Goal: Find specific page/section: Find specific page/section

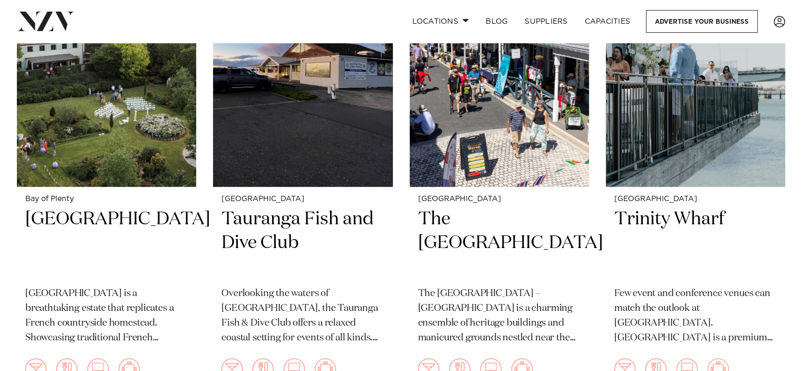
scroll to position [506, 0]
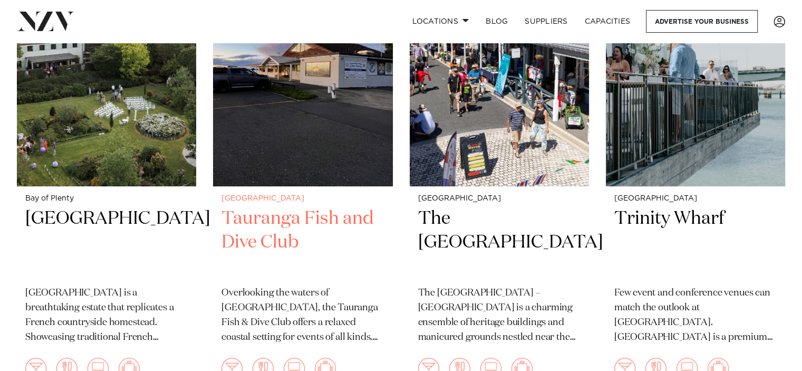
click at [230, 207] on h2 "Tauranga Fish and Dive Club" at bounding box center [302, 242] width 162 height 71
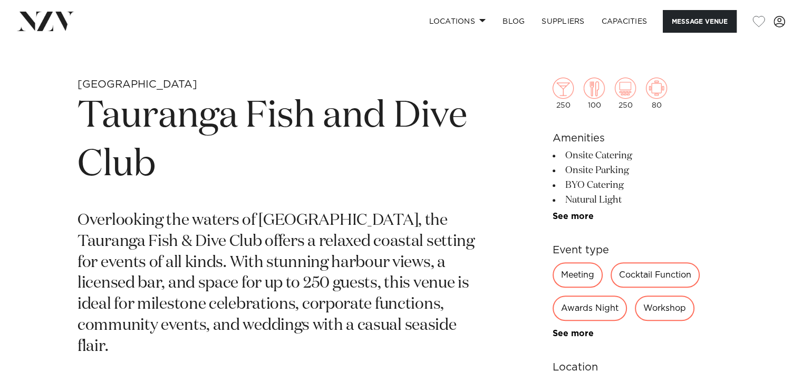
scroll to position [383, 0]
click at [568, 217] on link "See more" at bounding box center [594, 217] width 82 height 8
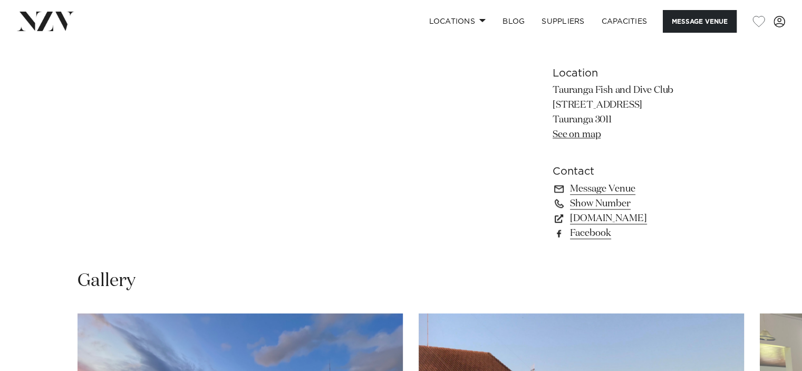
scroll to position [1041, 0]
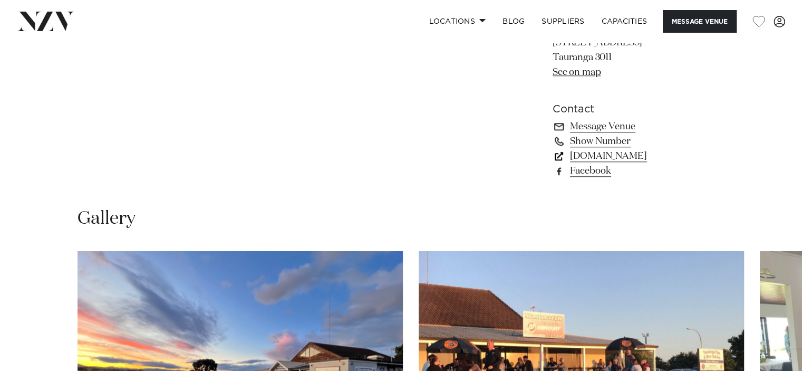
click at [648, 153] on link "[DOMAIN_NAME]" at bounding box center [639, 156] width 172 height 15
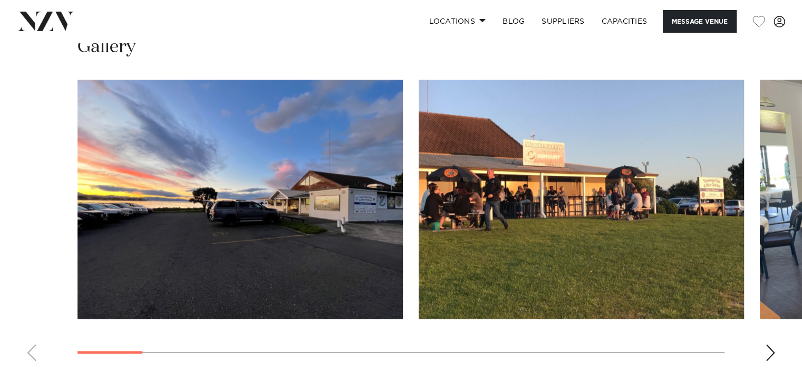
scroll to position [1282, 0]
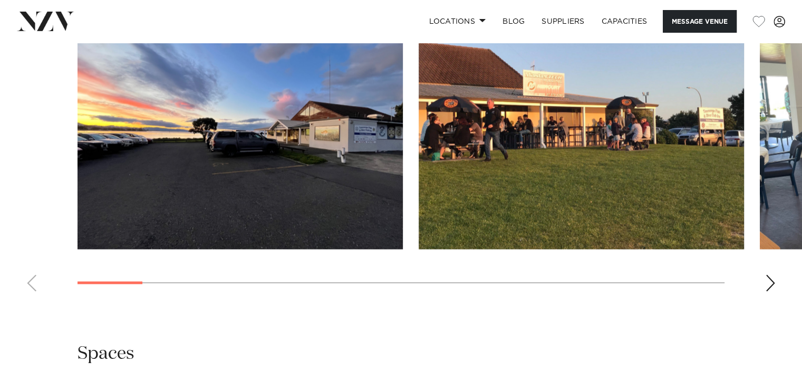
click at [770, 284] on div "Next slide" at bounding box center [770, 282] width 11 height 17
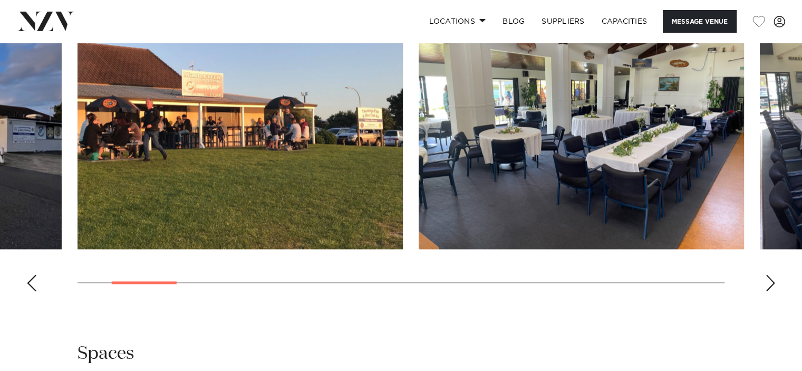
click at [770, 284] on div "Next slide" at bounding box center [770, 282] width 11 height 17
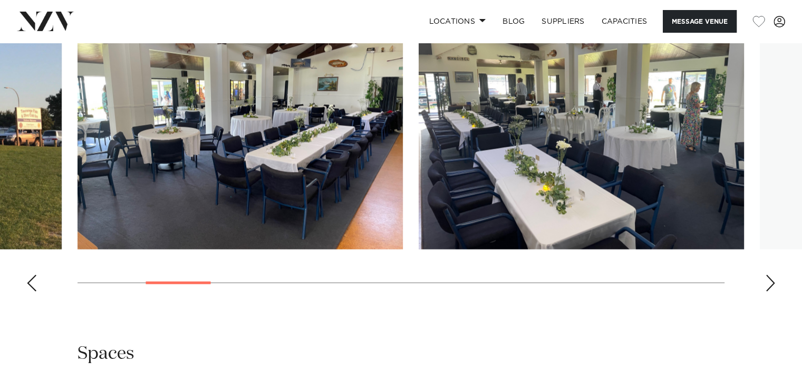
click at [770, 284] on div "Next slide" at bounding box center [770, 282] width 11 height 17
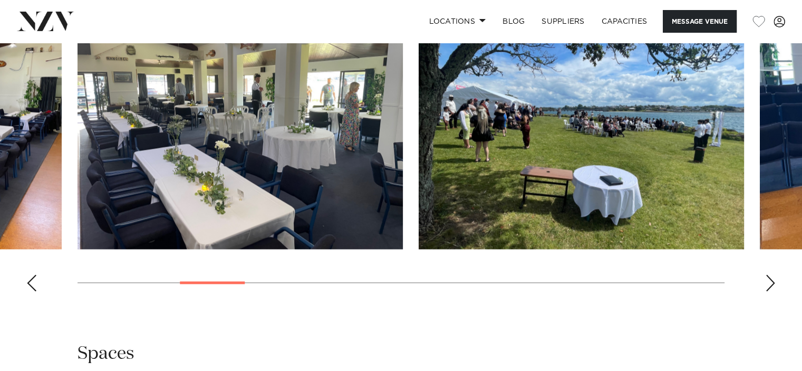
click at [770, 284] on div "Next slide" at bounding box center [770, 282] width 11 height 17
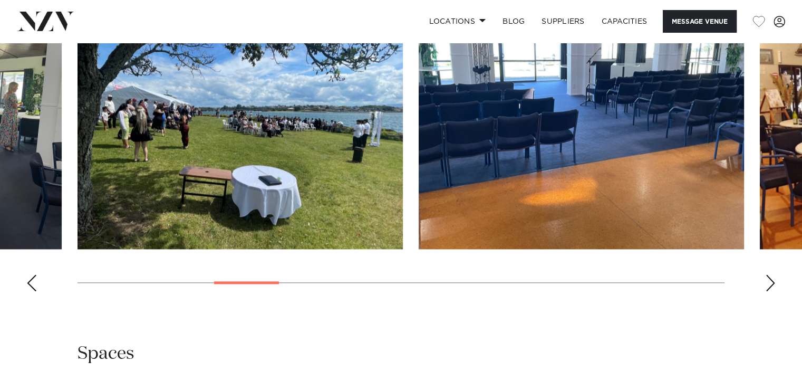
click at [770, 284] on div "Next slide" at bounding box center [770, 282] width 11 height 17
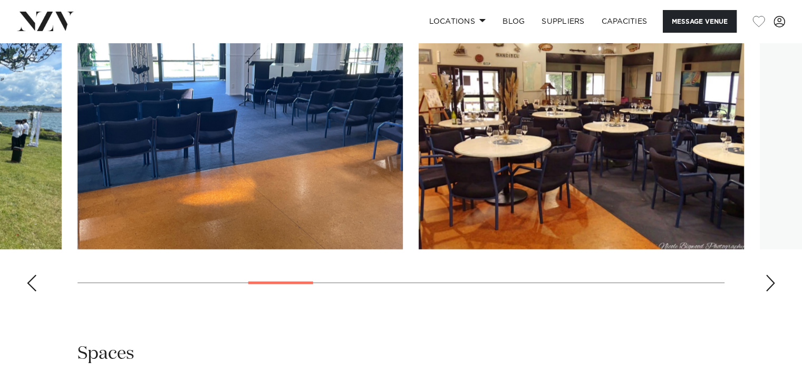
click at [770, 284] on div "Next slide" at bounding box center [770, 282] width 11 height 17
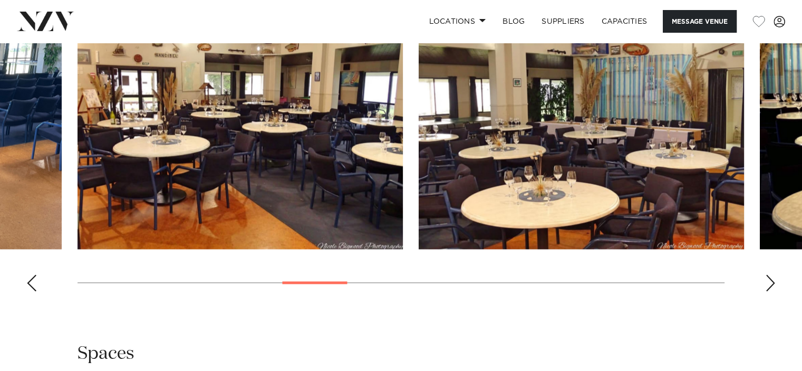
click at [770, 284] on div "Next slide" at bounding box center [770, 282] width 11 height 17
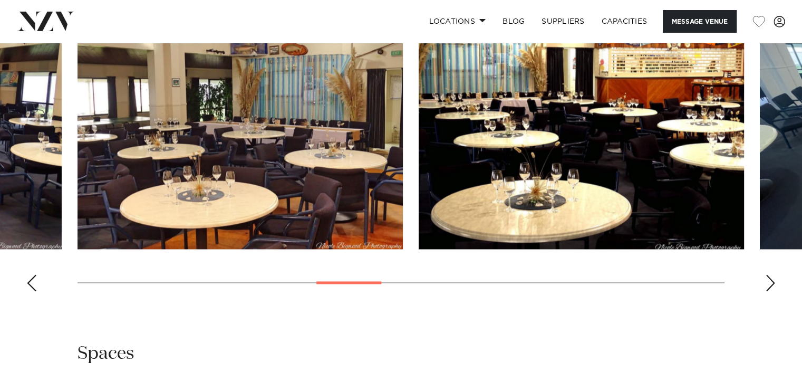
click at [770, 284] on div "Next slide" at bounding box center [770, 282] width 11 height 17
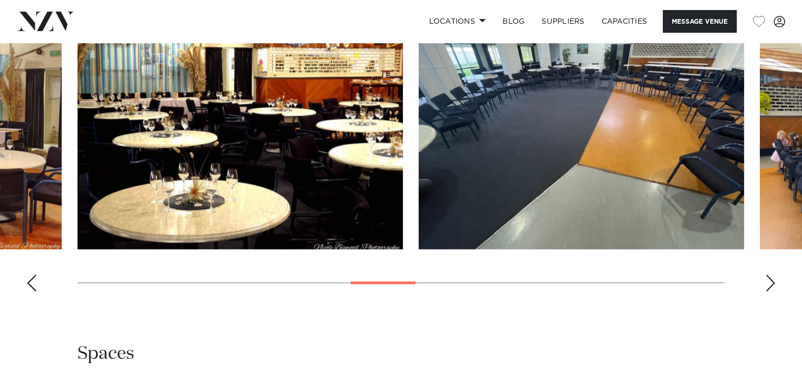
click at [770, 284] on div "Next slide" at bounding box center [770, 282] width 11 height 17
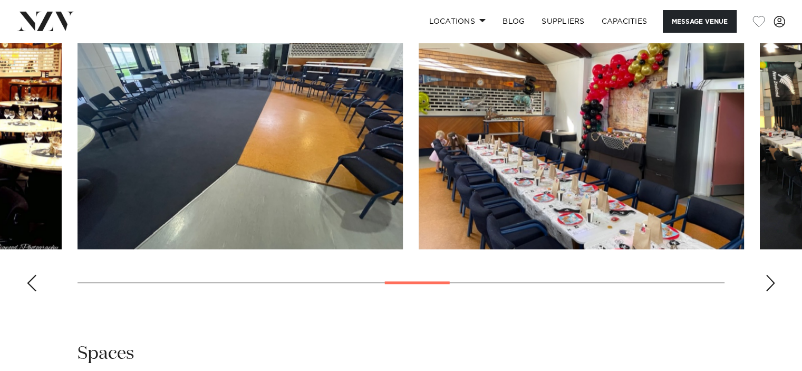
click at [770, 284] on div "Next slide" at bounding box center [770, 282] width 11 height 17
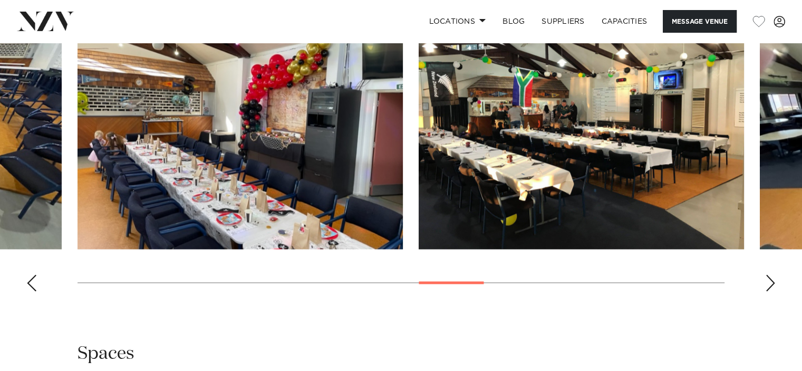
click at [770, 284] on div "Next slide" at bounding box center [770, 282] width 11 height 17
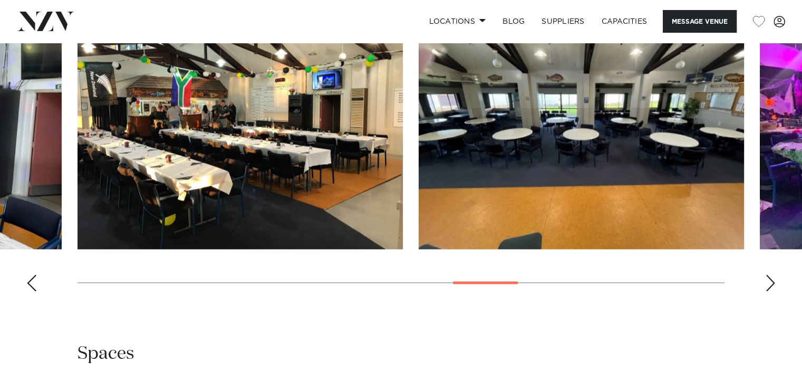
click at [770, 284] on div "Next slide" at bounding box center [770, 282] width 11 height 17
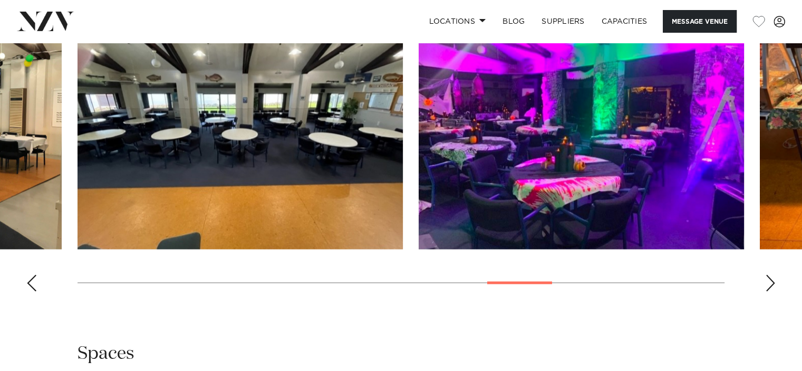
click at [770, 284] on div "Next slide" at bounding box center [770, 282] width 11 height 17
